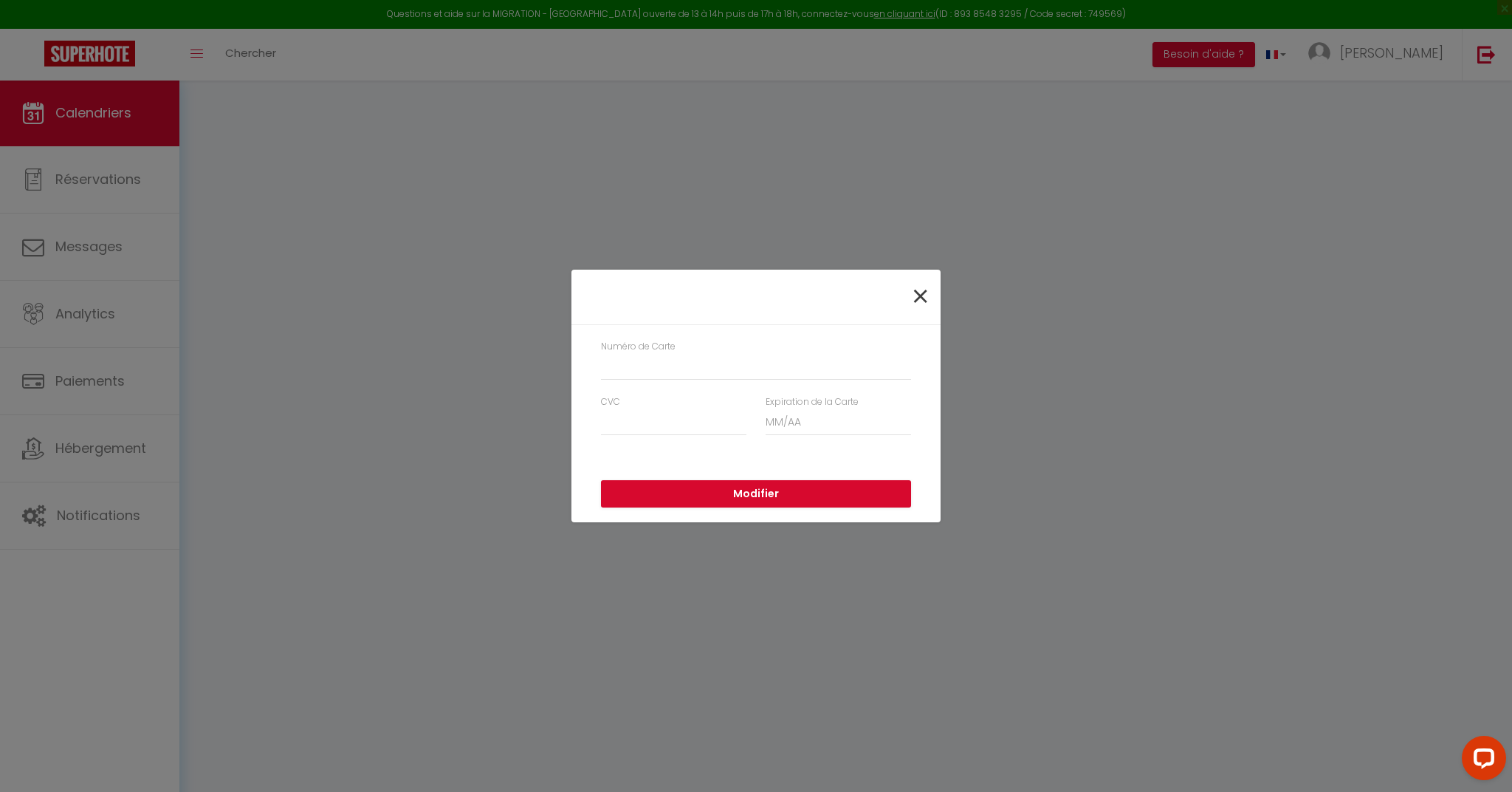
click at [922, 297] on span "×" at bounding box center [921, 297] width 19 height 44
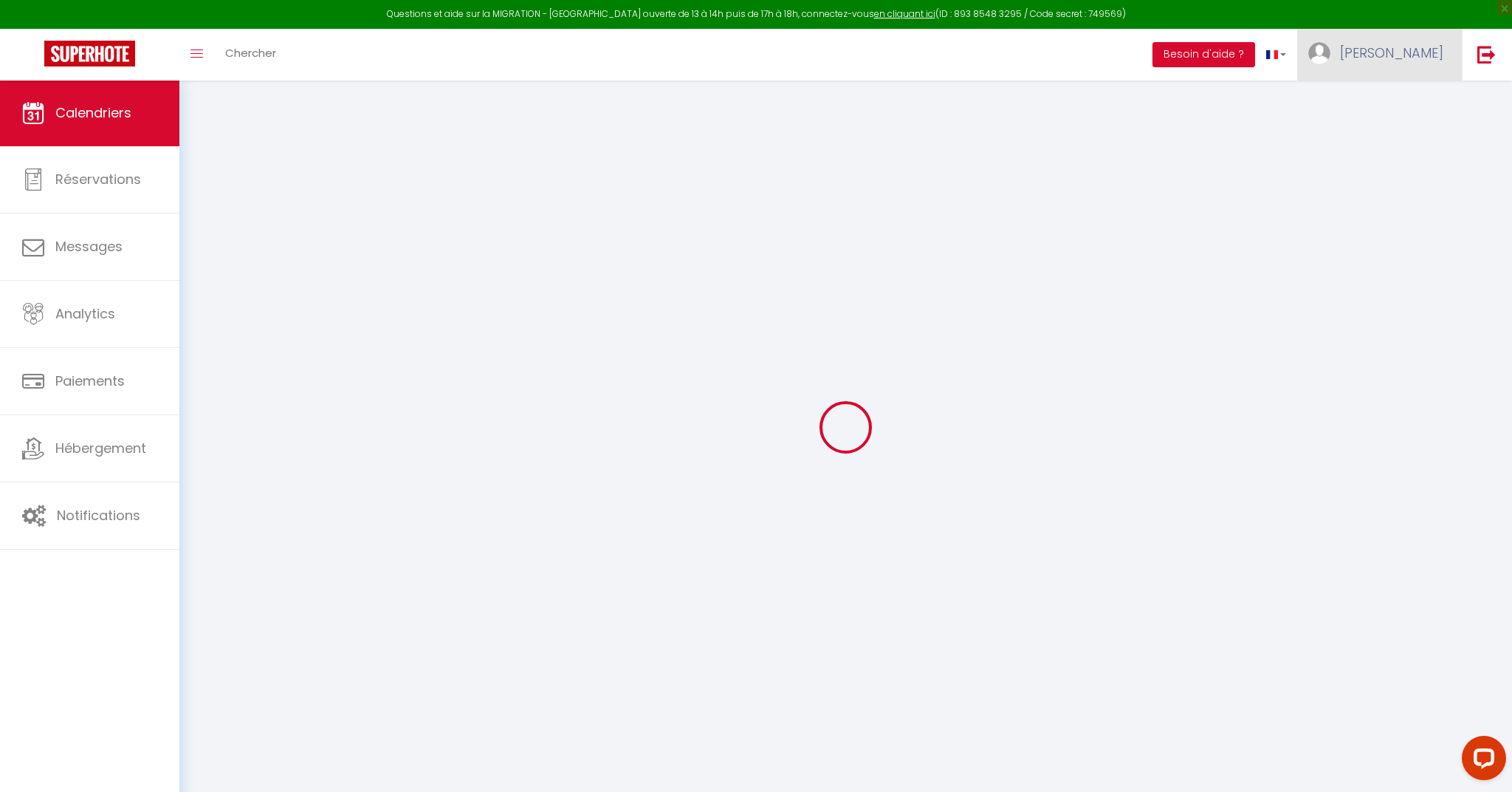
click at [1409, 54] on span "[PERSON_NAME]" at bounding box center [1392, 53] width 104 height 19
click at [1405, 107] on link "Paramètres" at bounding box center [1403, 103] width 109 height 25
select select "28"
select select "fr"
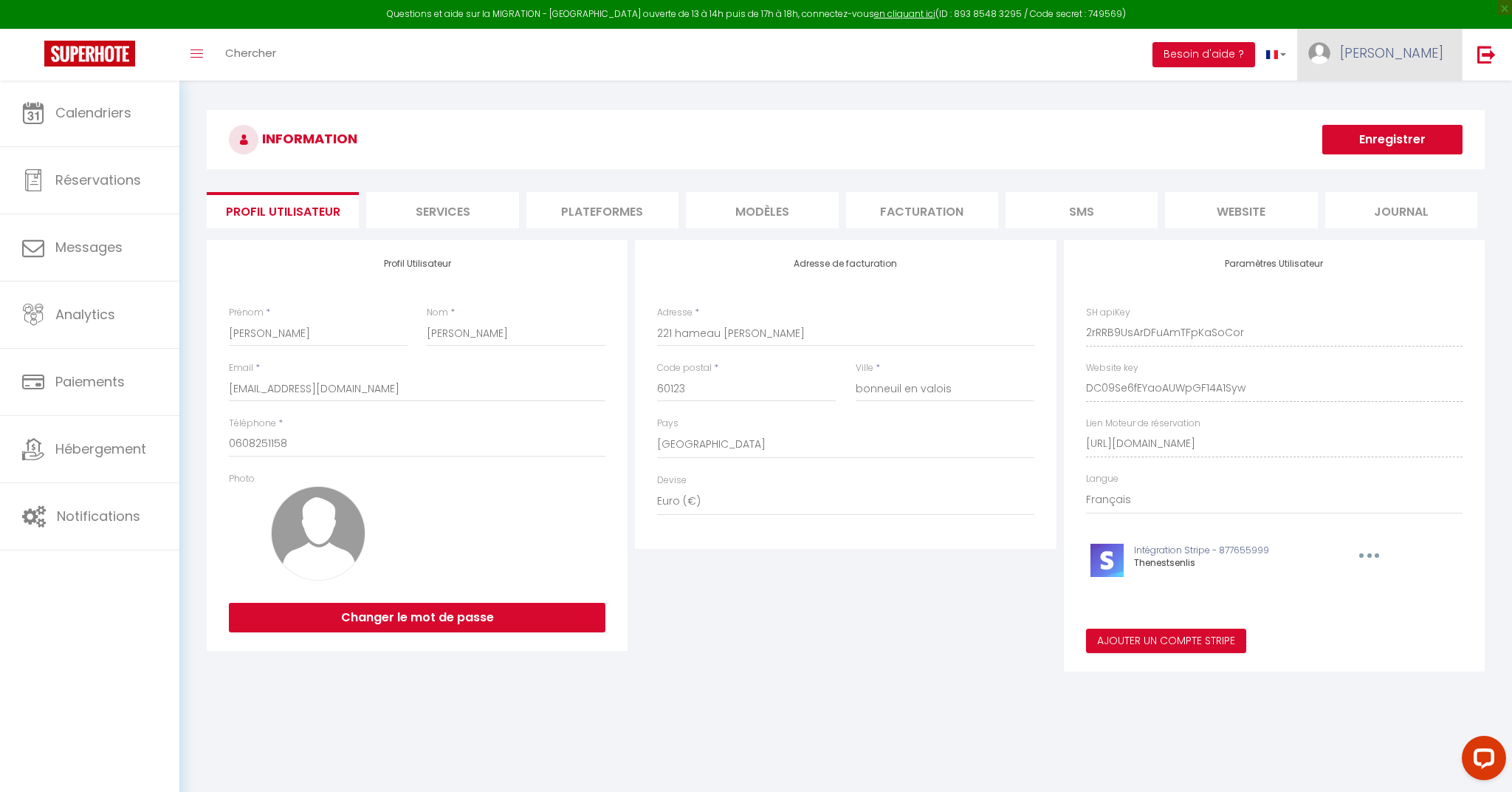
click at [1442, 53] on span "[PERSON_NAME]" at bounding box center [1392, 53] width 104 height 19
click at [1401, 106] on link "Paramètres" at bounding box center [1403, 103] width 109 height 25
click at [1400, 130] on link "Équipe" at bounding box center [1403, 130] width 109 height 25
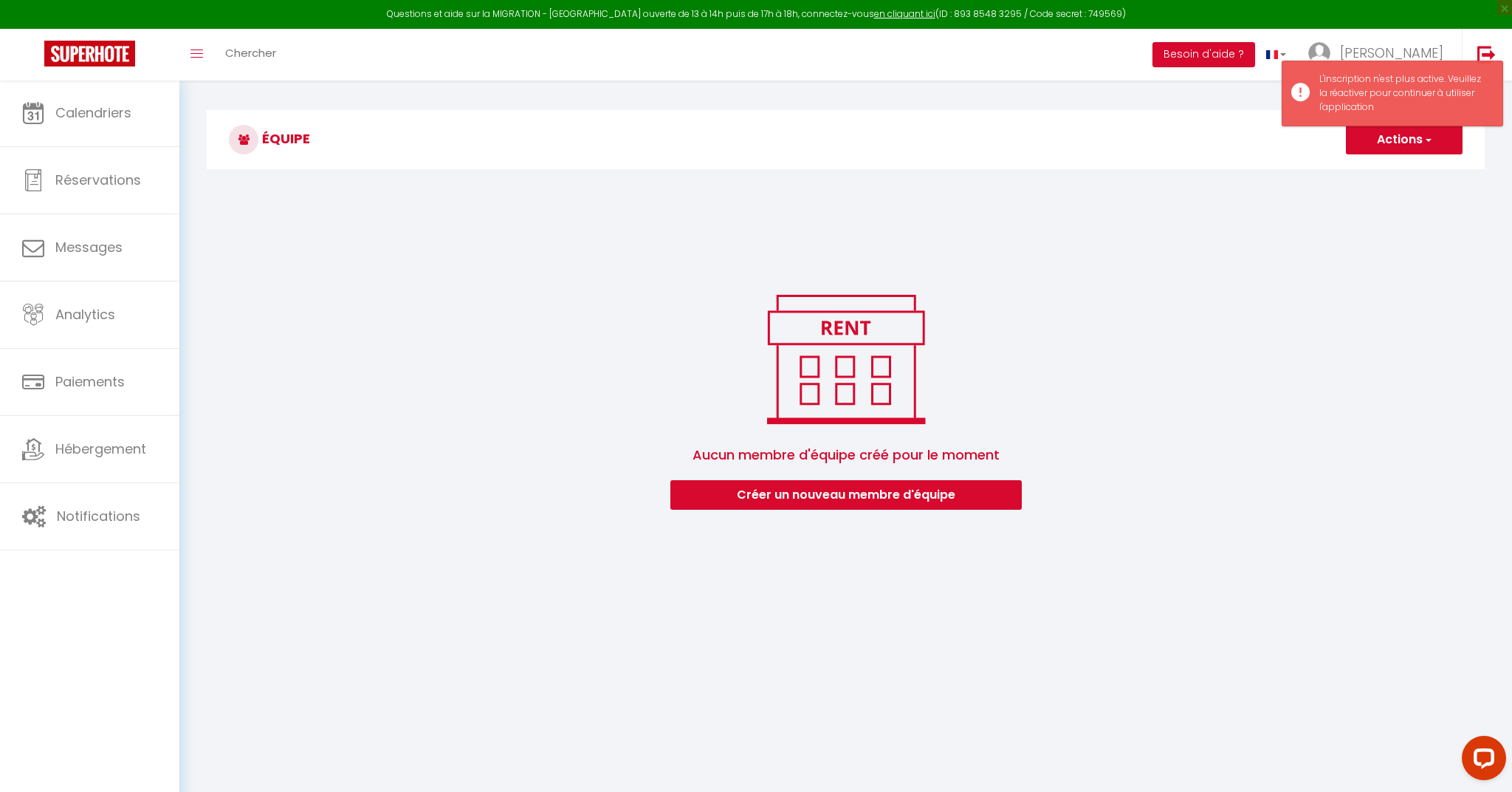
click at [1163, 154] on h3 "Équipe" at bounding box center [845, 139] width 1278 height 59
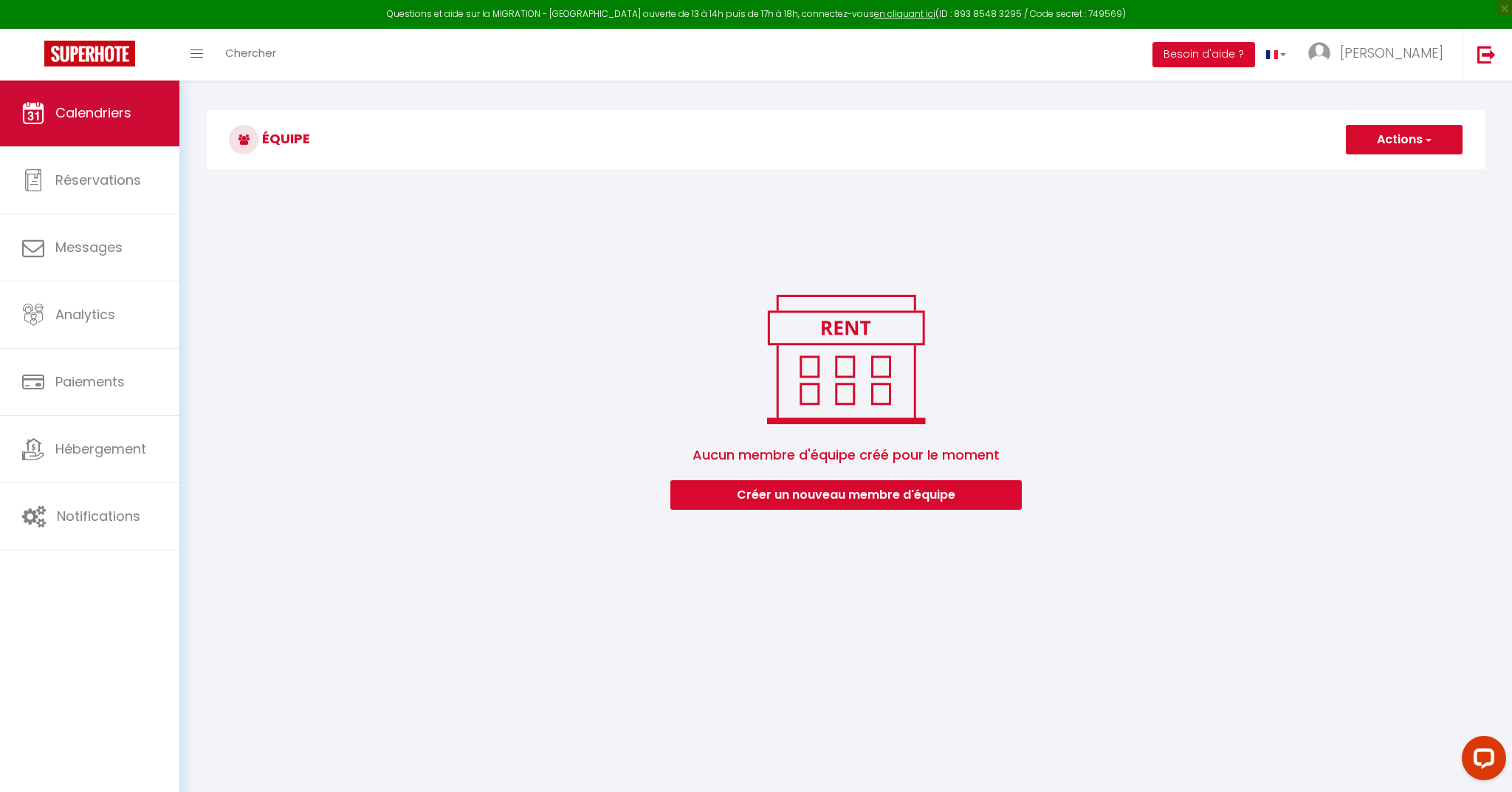
click at [99, 117] on span "Calendriers" at bounding box center [93, 113] width 76 height 19
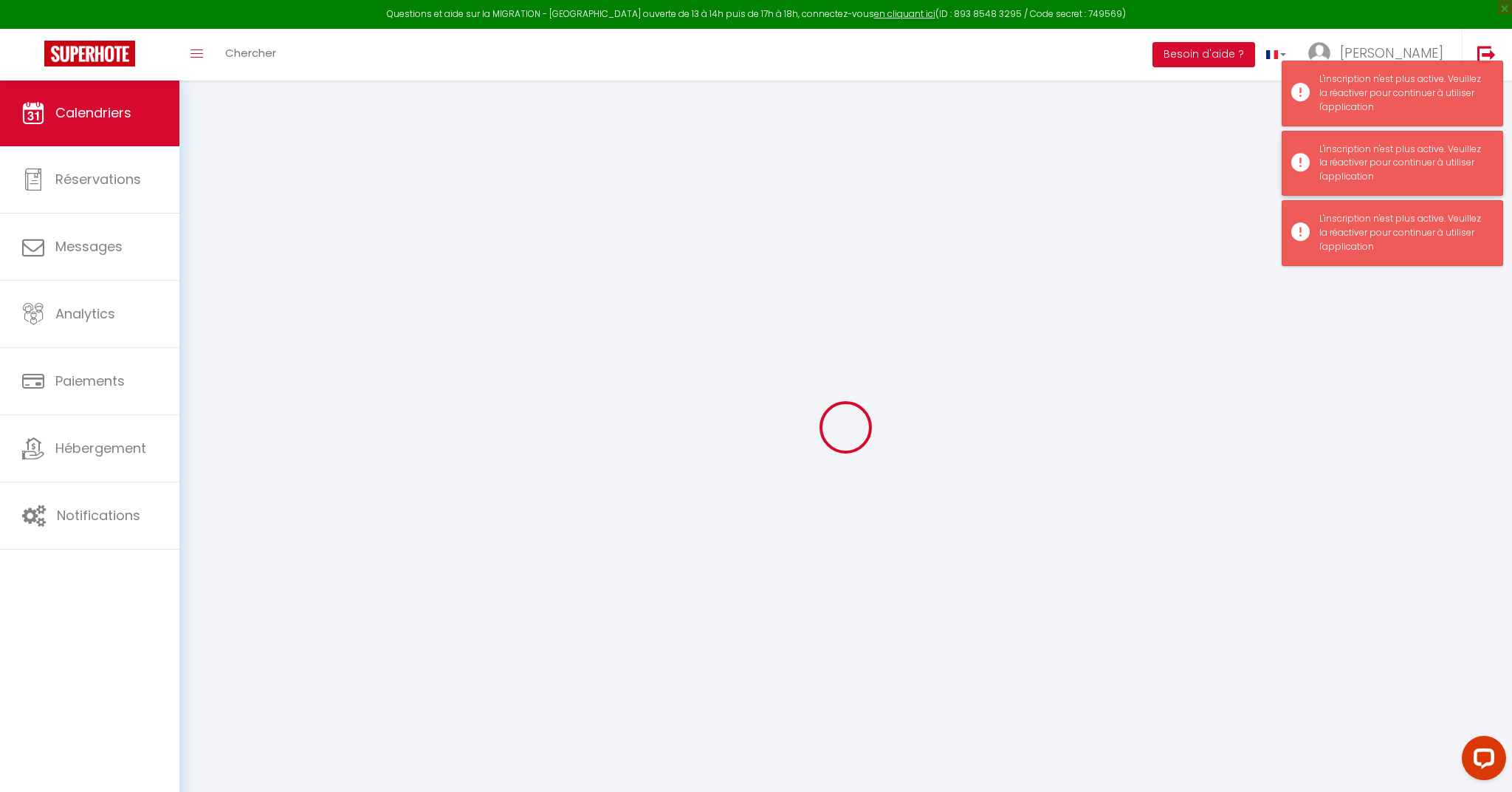
click at [1366, 163] on div "L'inscription n'est plus active. Veuillez la réactiver pour continuer à utilise…" at bounding box center [1404, 163] width 168 height 42
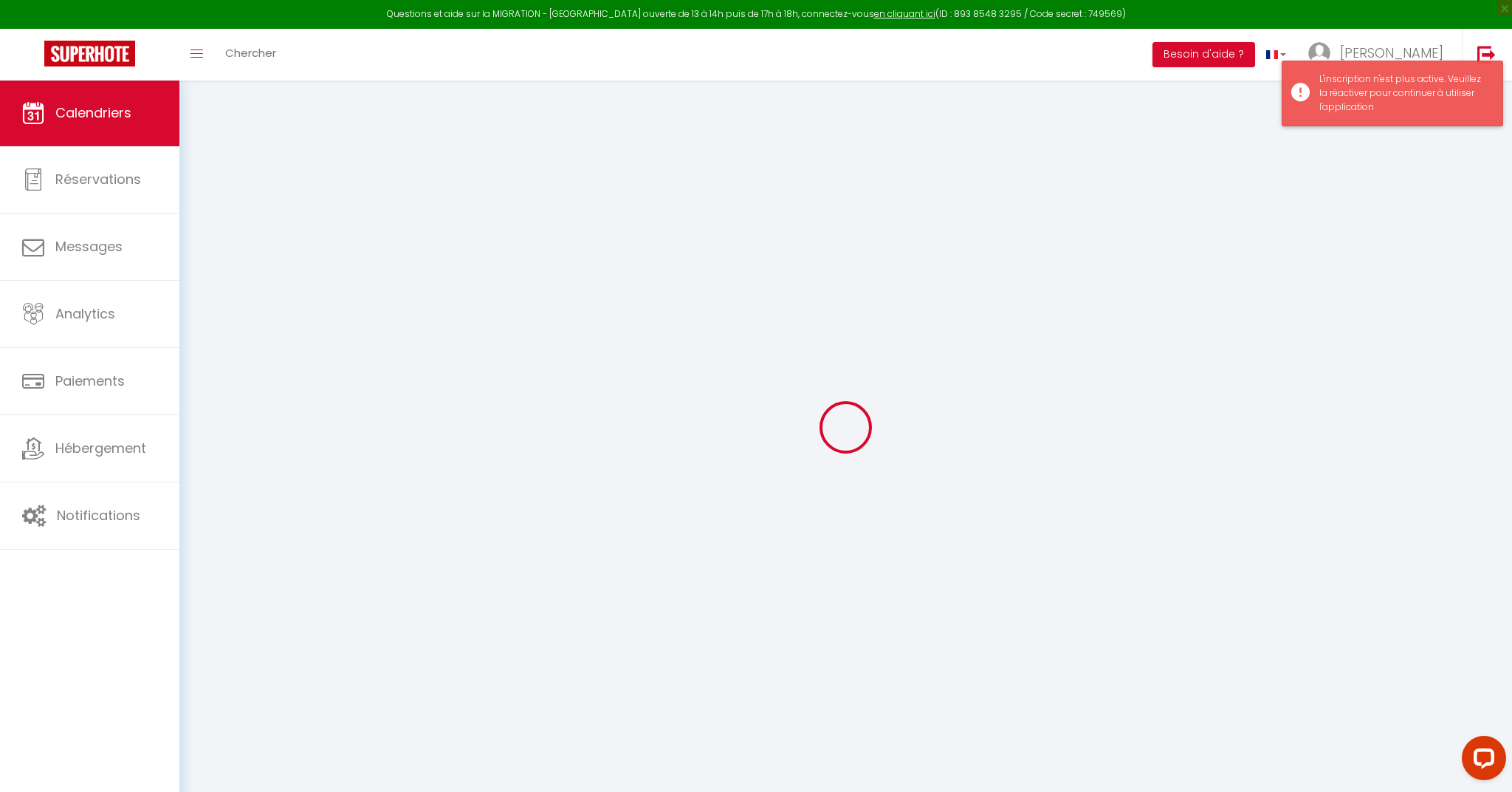
click at [1351, 82] on div "L'inscription n'est plus active. Veuillez la réactiver pour continuer à utilise…" at bounding box center [1404, 94] width 168 height 42
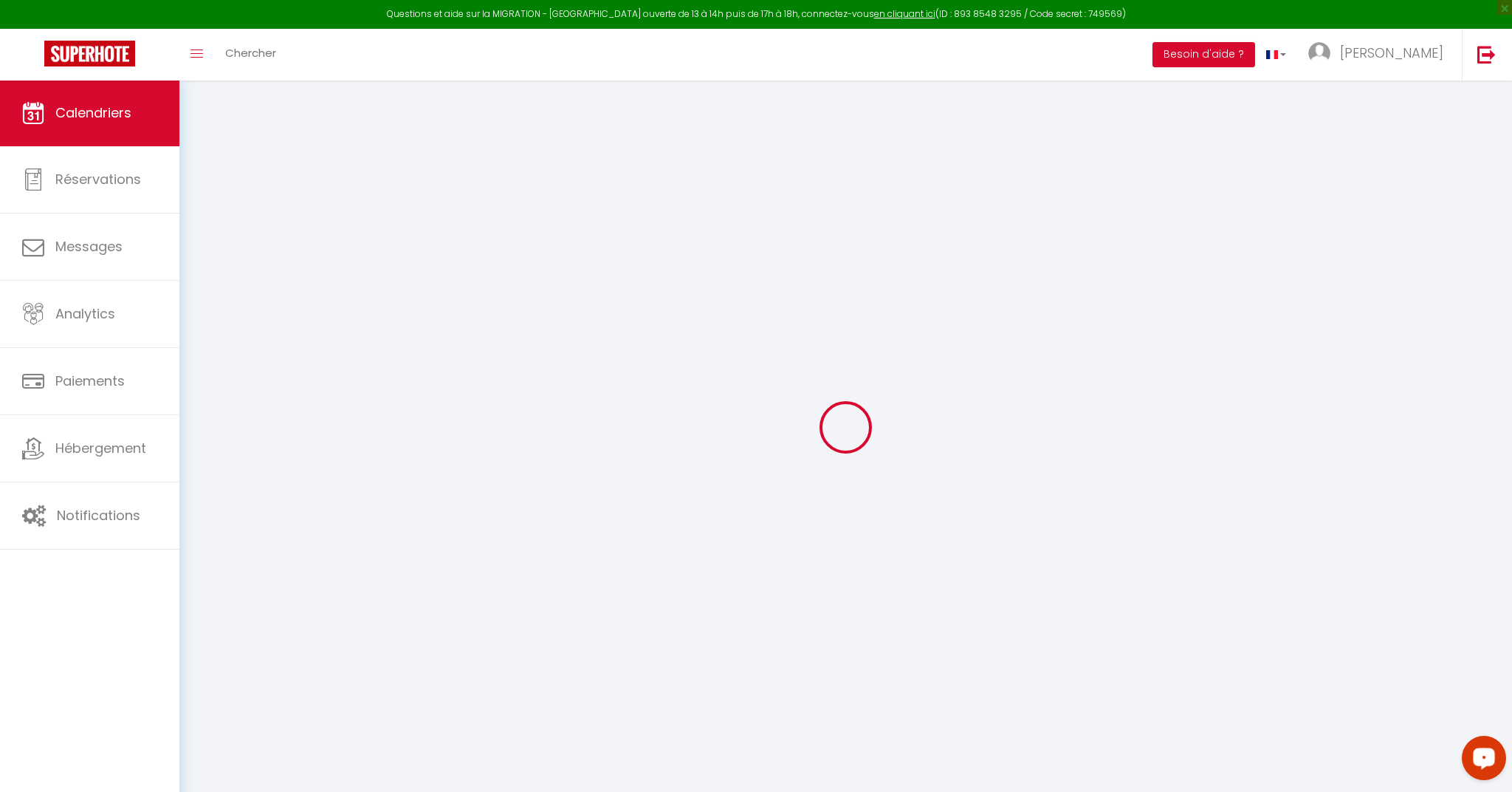
click at [1485, 757] on icon "Open LiveChat chat widget" at bounding box center [1485, 757] width 14 height 9
click at [1255, 54] on button "Besoin d'aide ?" at bounding box center [1204, 55] width 103 height 25
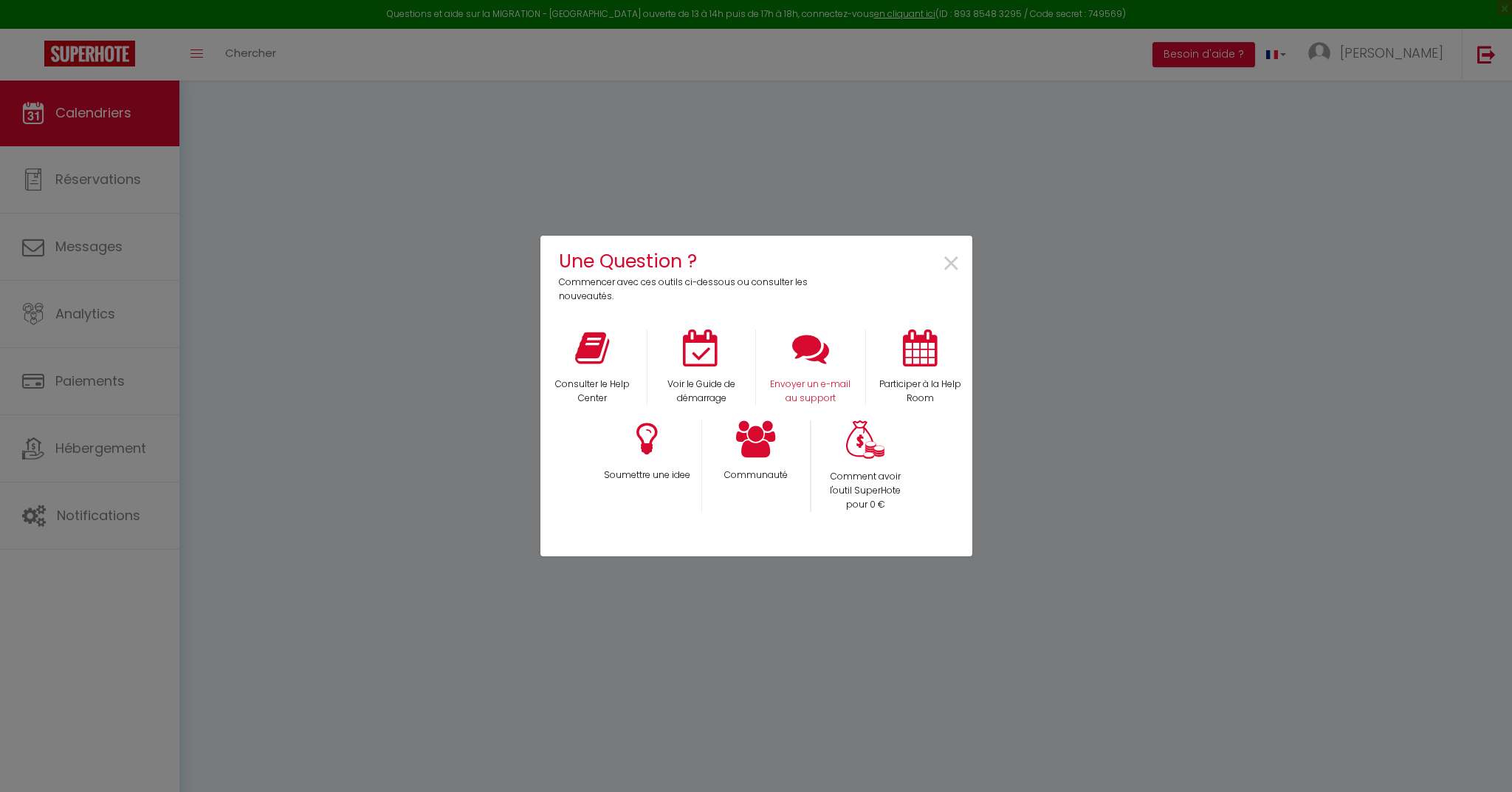
click at [818, 353] on icon at bounding box center [811, 347] width 37 height 37
